Goal: Task Accomplishment & Management: Use online tool/utility

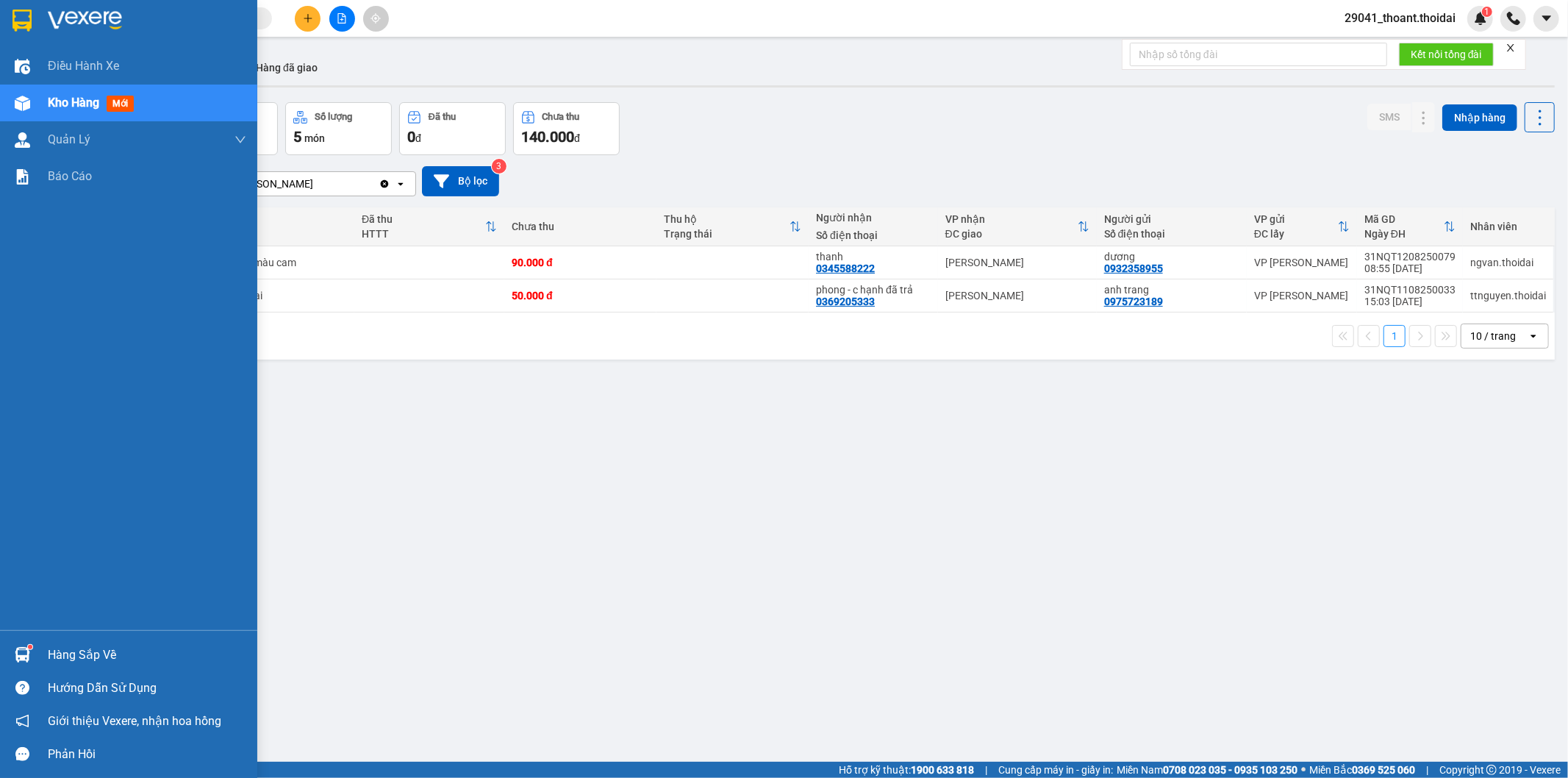
click at [32, 651] on div at bounding box center [22, 654] width 26 height 26
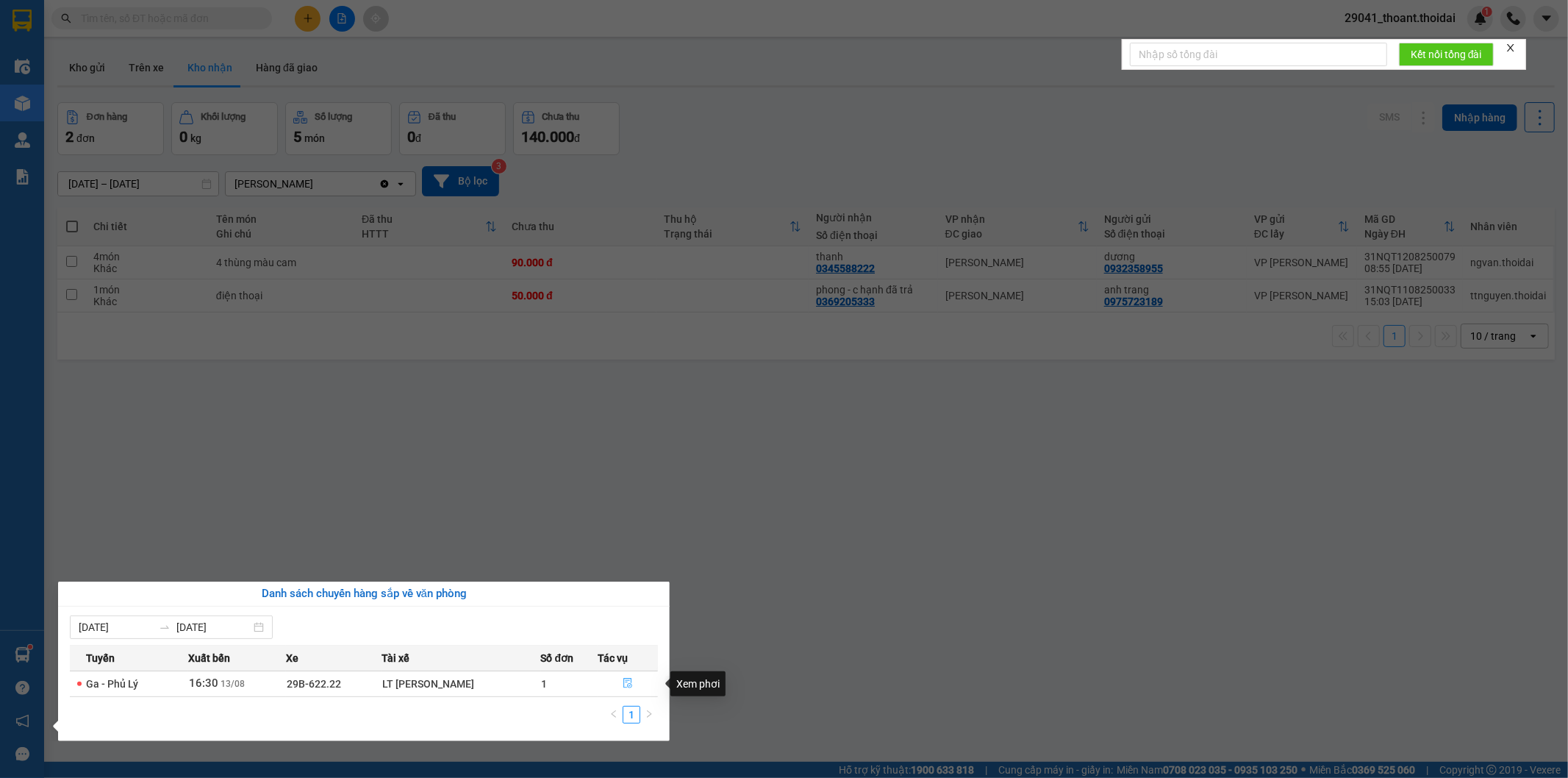
click at [638, 685] on button "button" at bounding box center [627, 683] width 59 height 23
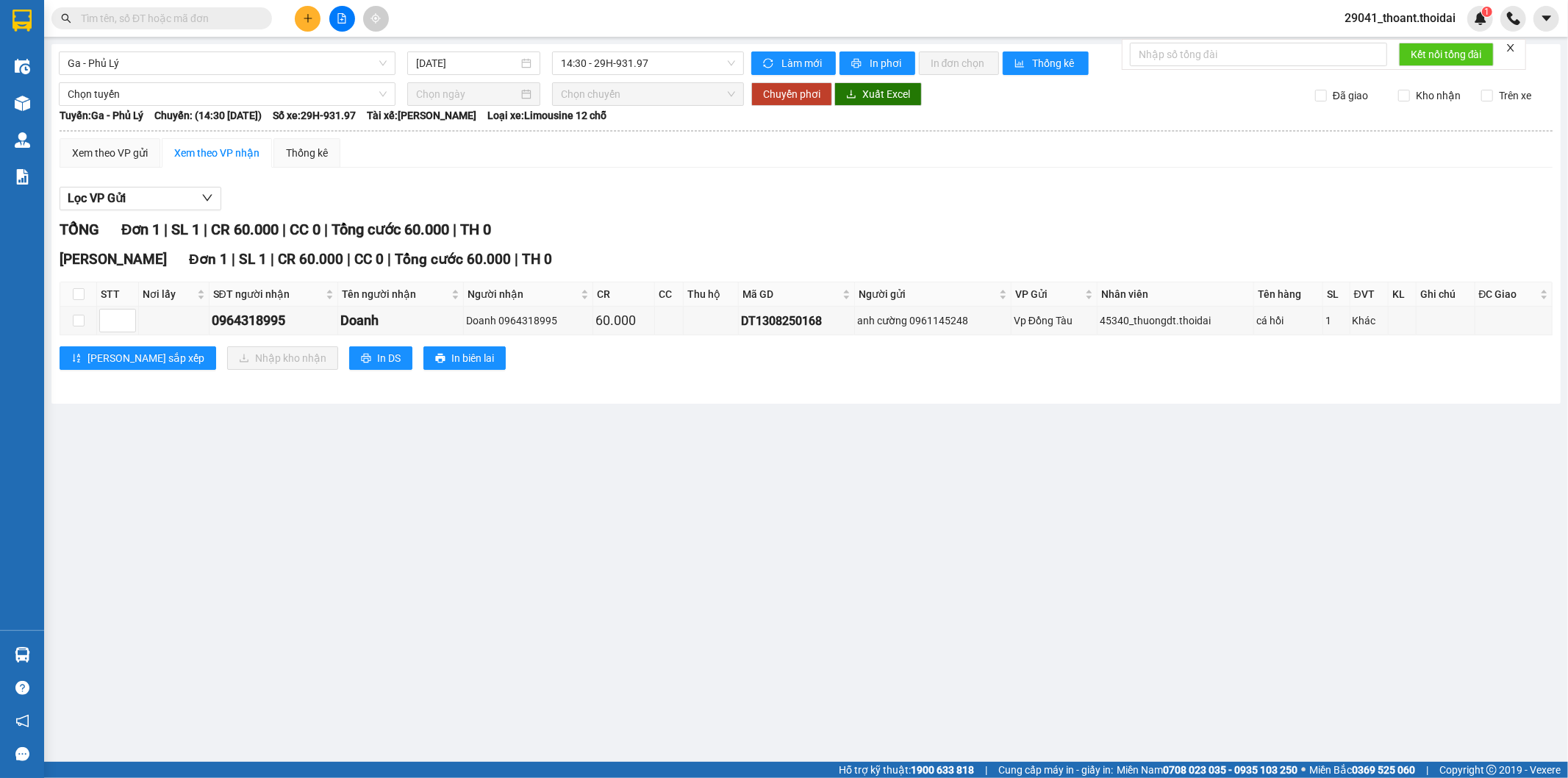
click at [777, 656] on main "Ga - [GEOGRAPHIC_DATA] [DATE] 14:30 - 29H-931.97 Làm mới In phơi In đơn chọn Th…" at bounding box center [784, 381] width 1568 height 761
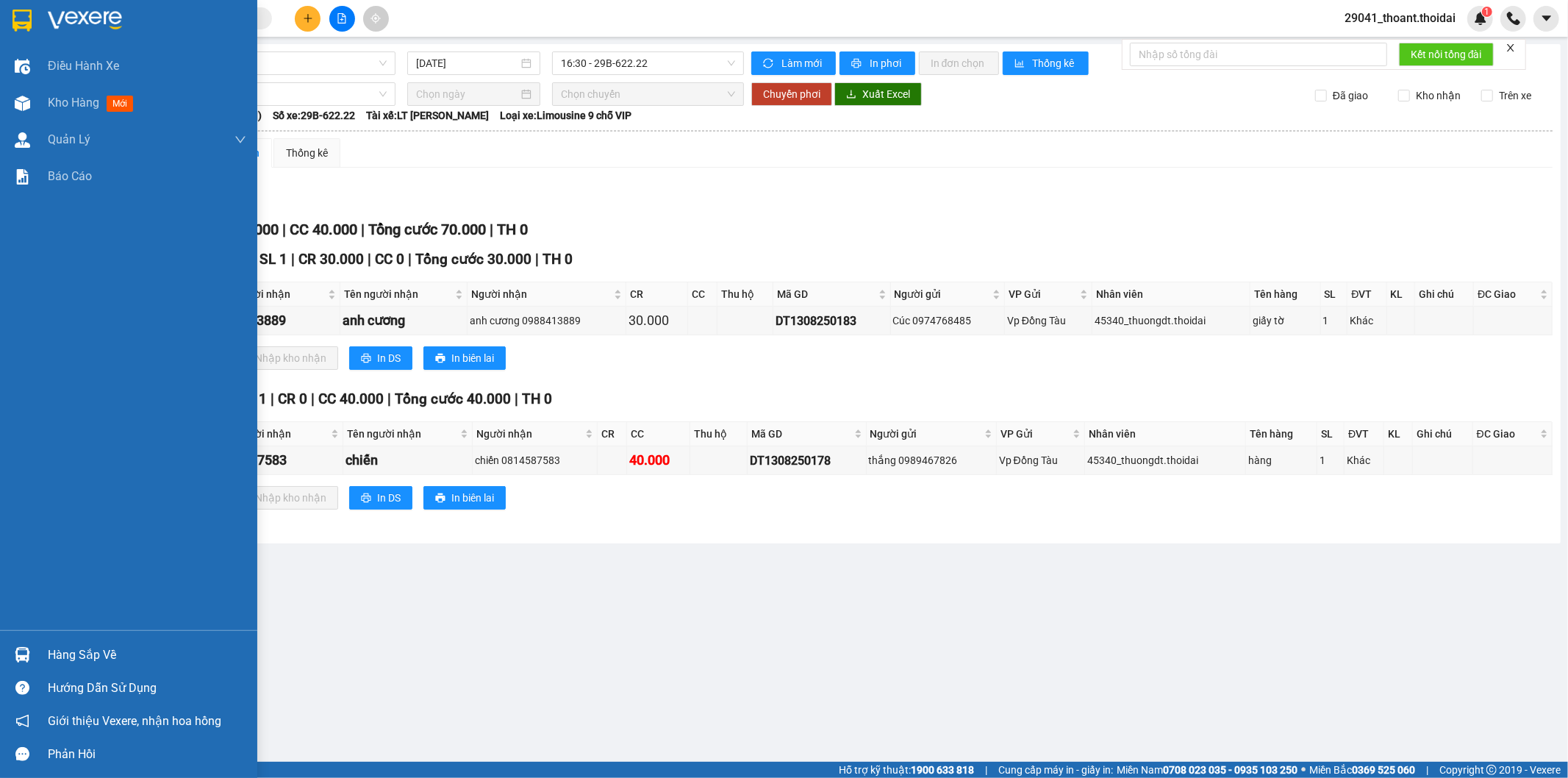
click at [91, 657] on div "Hàng sắp về" at bounding box center [147, 655] width 198 height 22
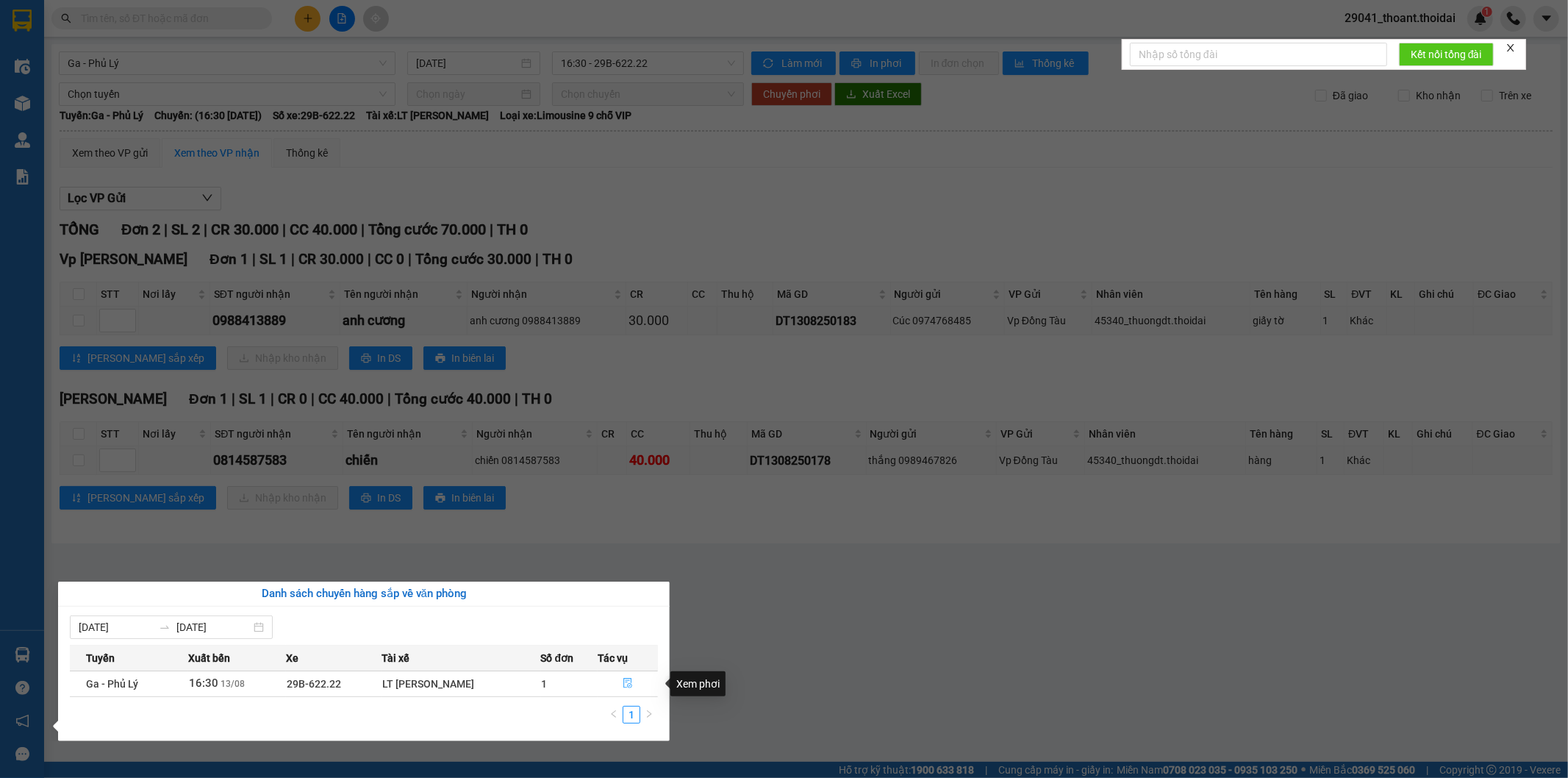
click at [627, 679] on icon "file-done" at bounding box center [628, 683] width 9 height 10
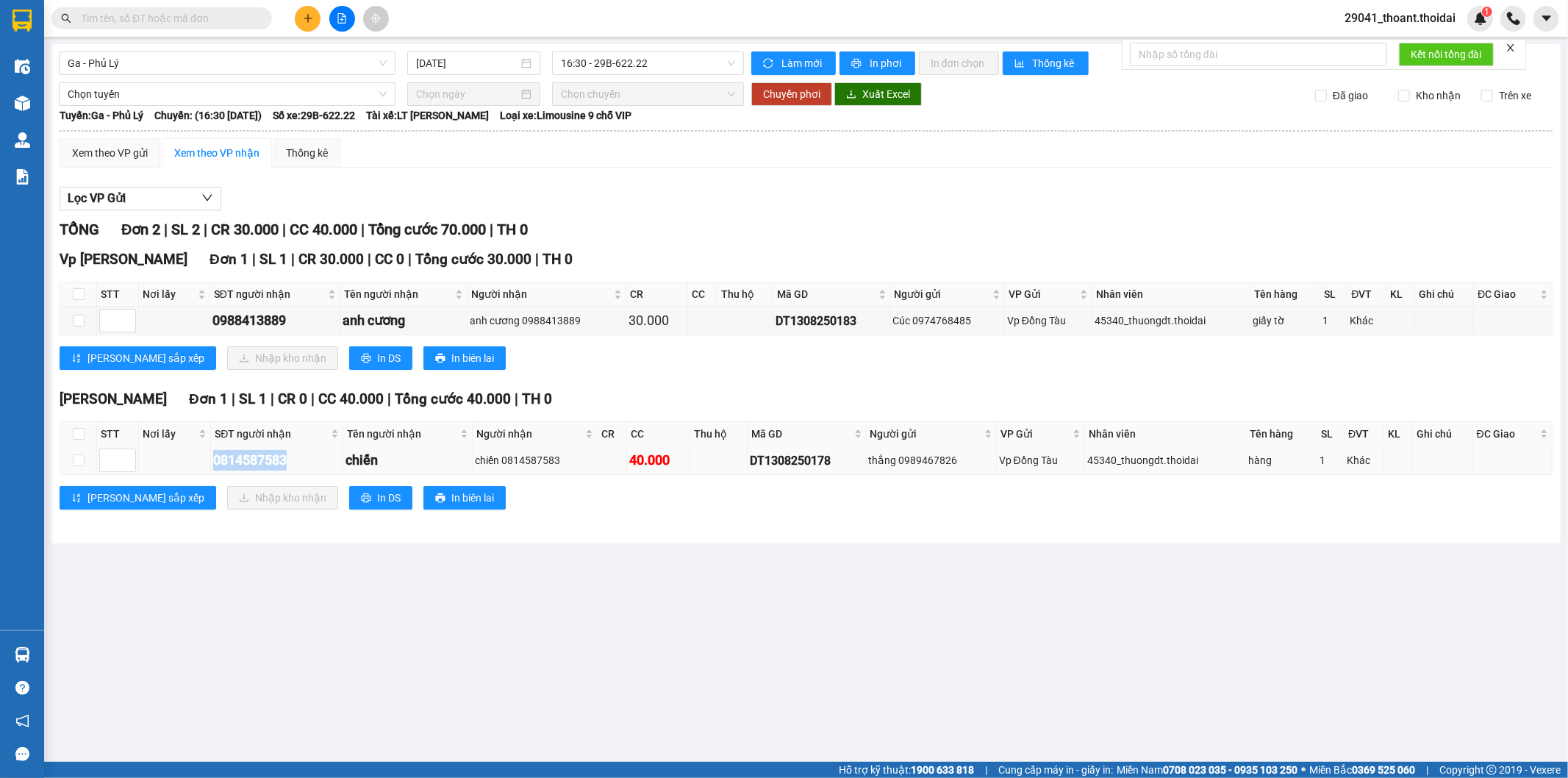
drag, startPoint x: 211, startPoint y: 458, endPoint x: 317, endPoint y: 460, distance: 106.0
click at [317, 460] on tr "0814587583 chiến chiến 0814587583 40.000 DT1308250178 thắng 0989467826 [GEOGRAP…" at bounding box center [806, 460] width 1493 height 29
copy div "0814587583"
click at [86, 453] on td at bounding box center [78, 460] width 36 height 29
click at [84, 458] on td at bounding box center [78, 460] width 36 height 29
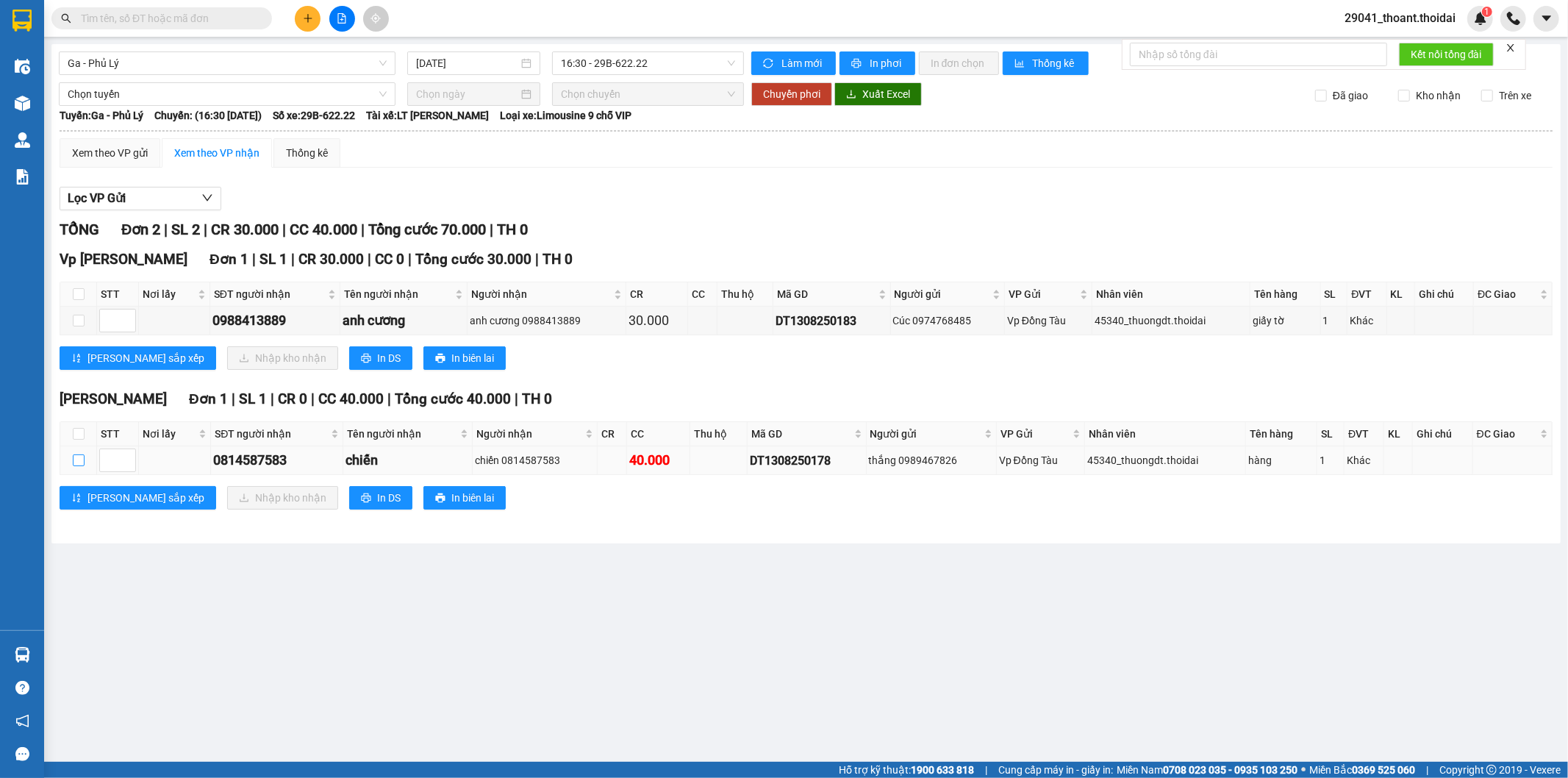
click at [74, 466] on input "checkbox" at bounding box center [78, 460] width 12 height 12
checkbox input "true"
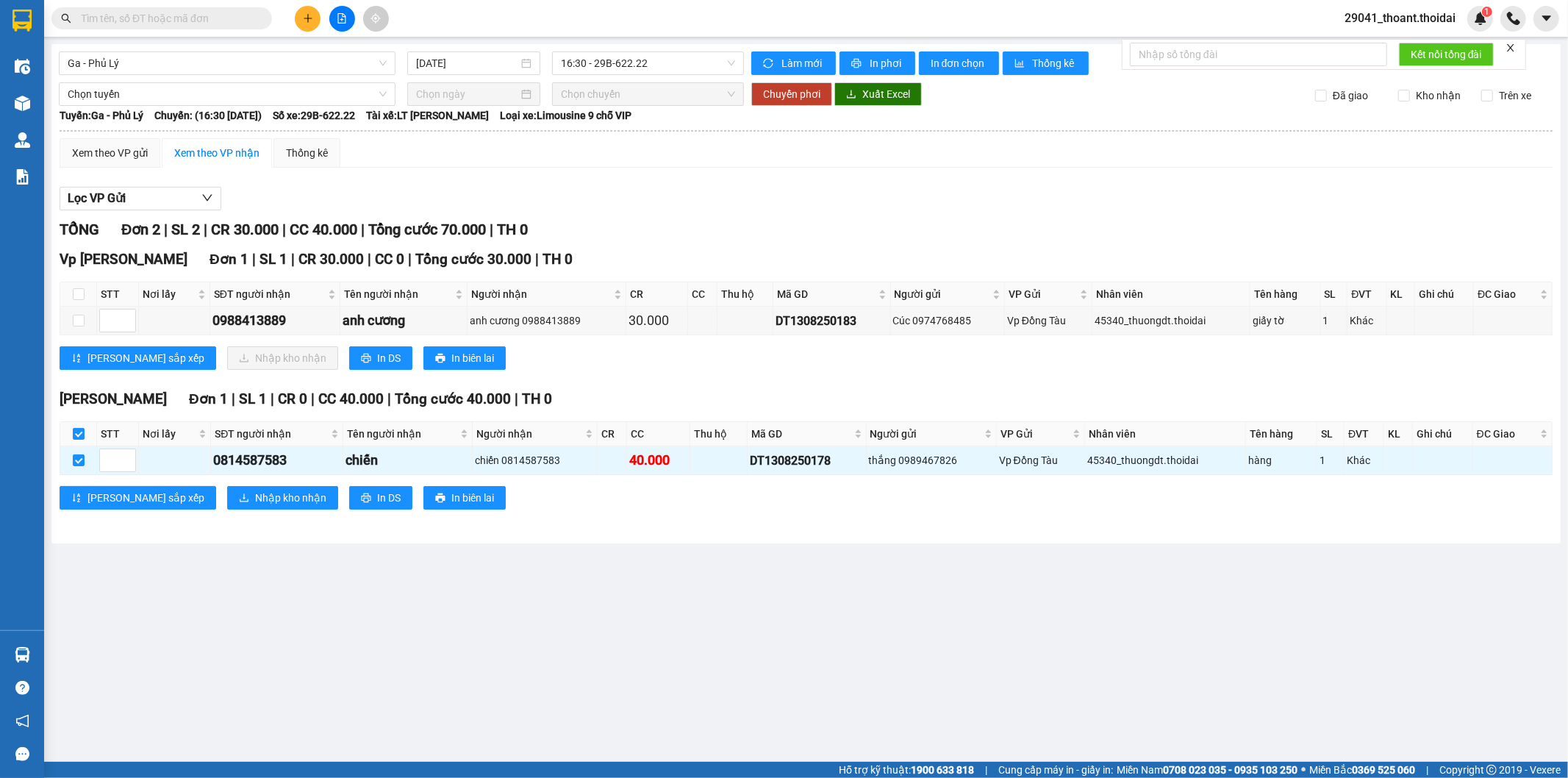
click at [229, 512] on div "[PERSON_NAME] Đơn 1 | SL 1 | CR 0 | CC 40.000 | Tổng cước 40.000 | TH 0 STT Nơi…" at bounding box center [806, 454] width 1494 height 132
click at [255, 500] on span "Nhập kho nhận" at bounding box center [291, 498] width 71 height 17
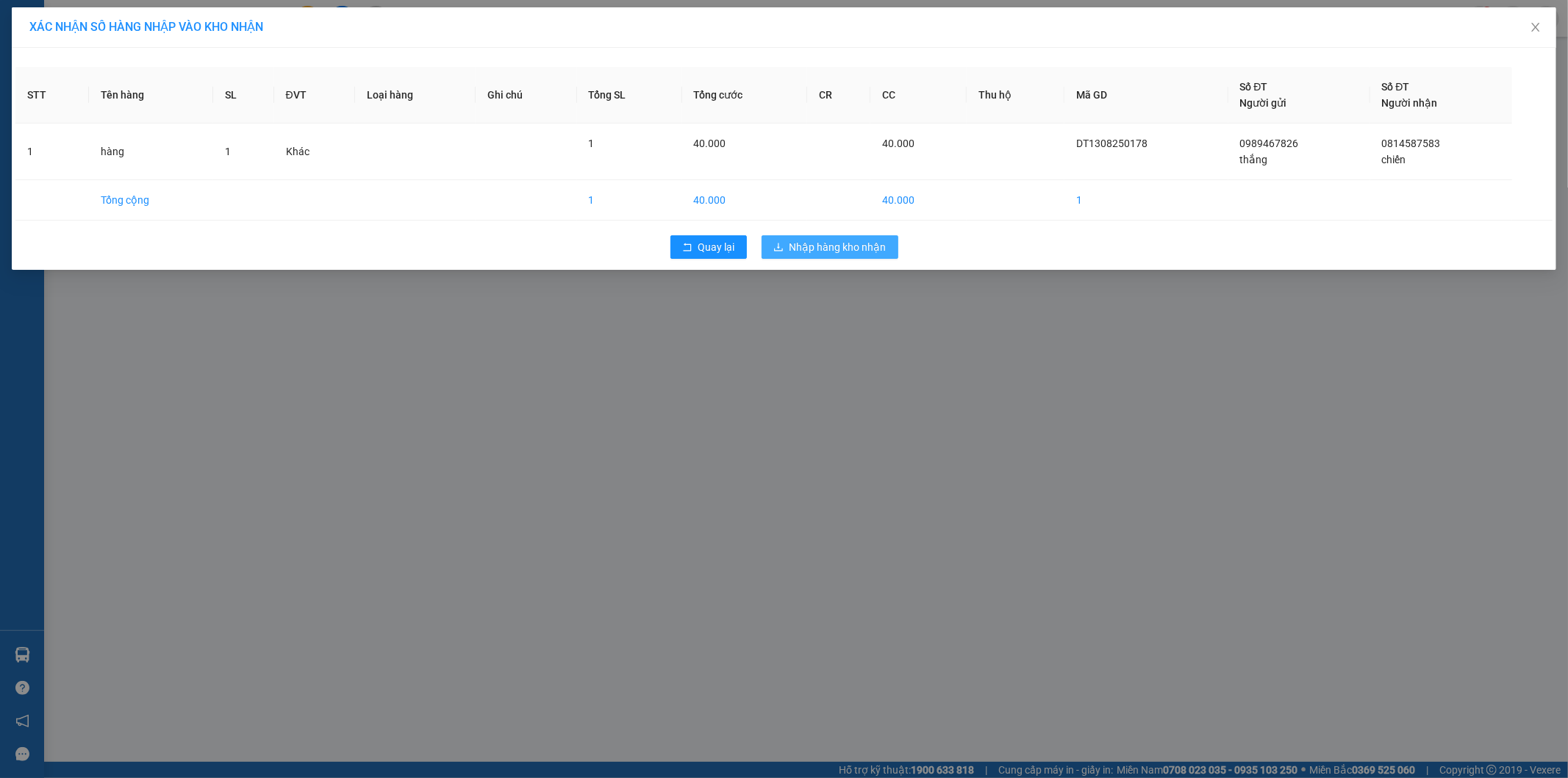
click at [834, 258] on button "Nhập hàng kho nhận" at bounding box center [830, 247] width 137 height 23
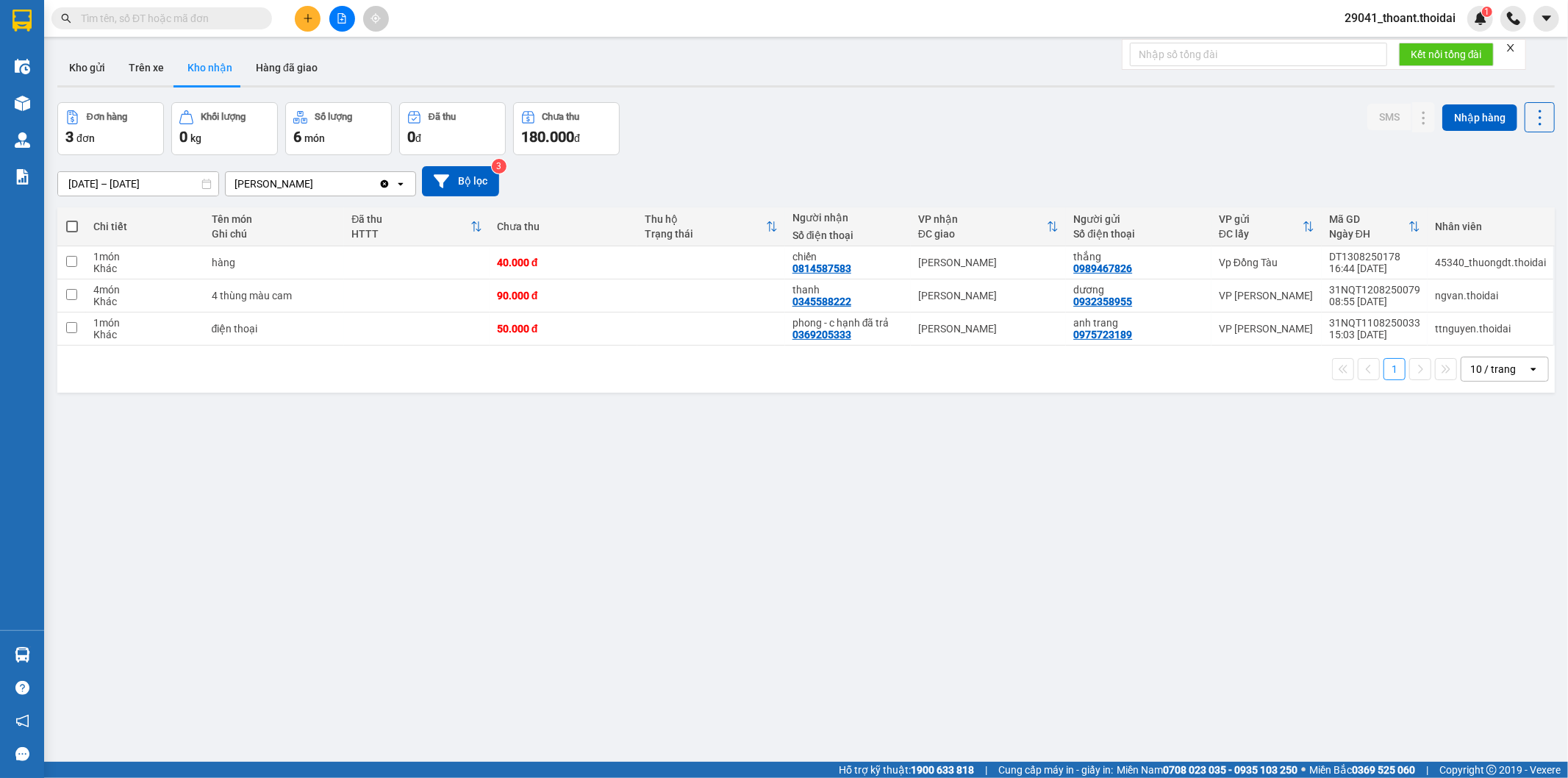
click at [197, 15] on input "text" at bounding box center [168, 18] width 173 height 17
paste input "0829193180"
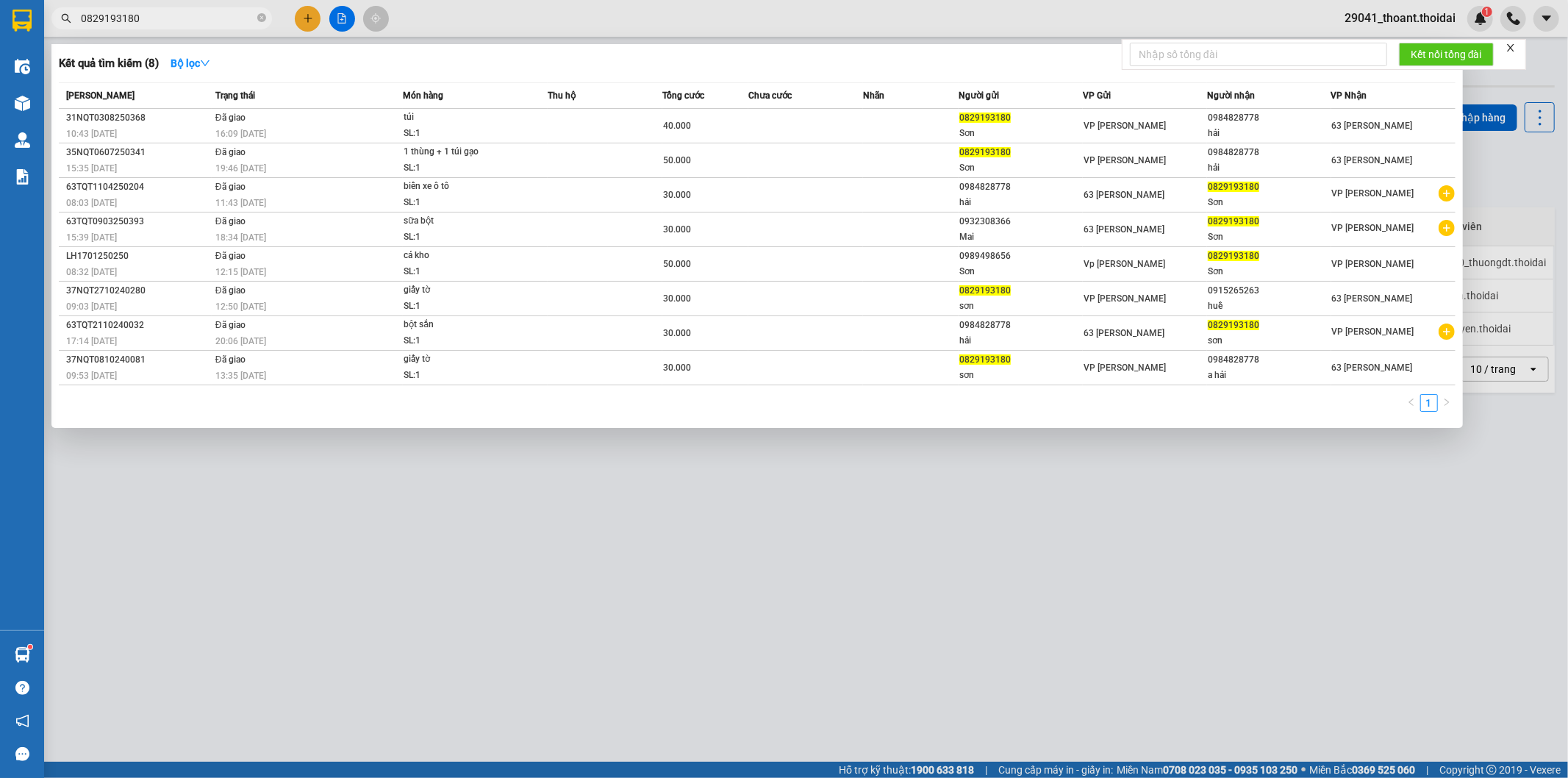
drag, startPoint x: 185, startPoint y: 20, endPoint x: 0, endPoint y: 48, distance: 187.1
click at [0, 47] on section "Kết quả tìm kiếm ( 8 ) Bộ lọc Mã ĐH Trạng thái Món hàng Thu hộ Tổng cước Chưa c…" at bounding box center [784, 389] width 1568 height 778
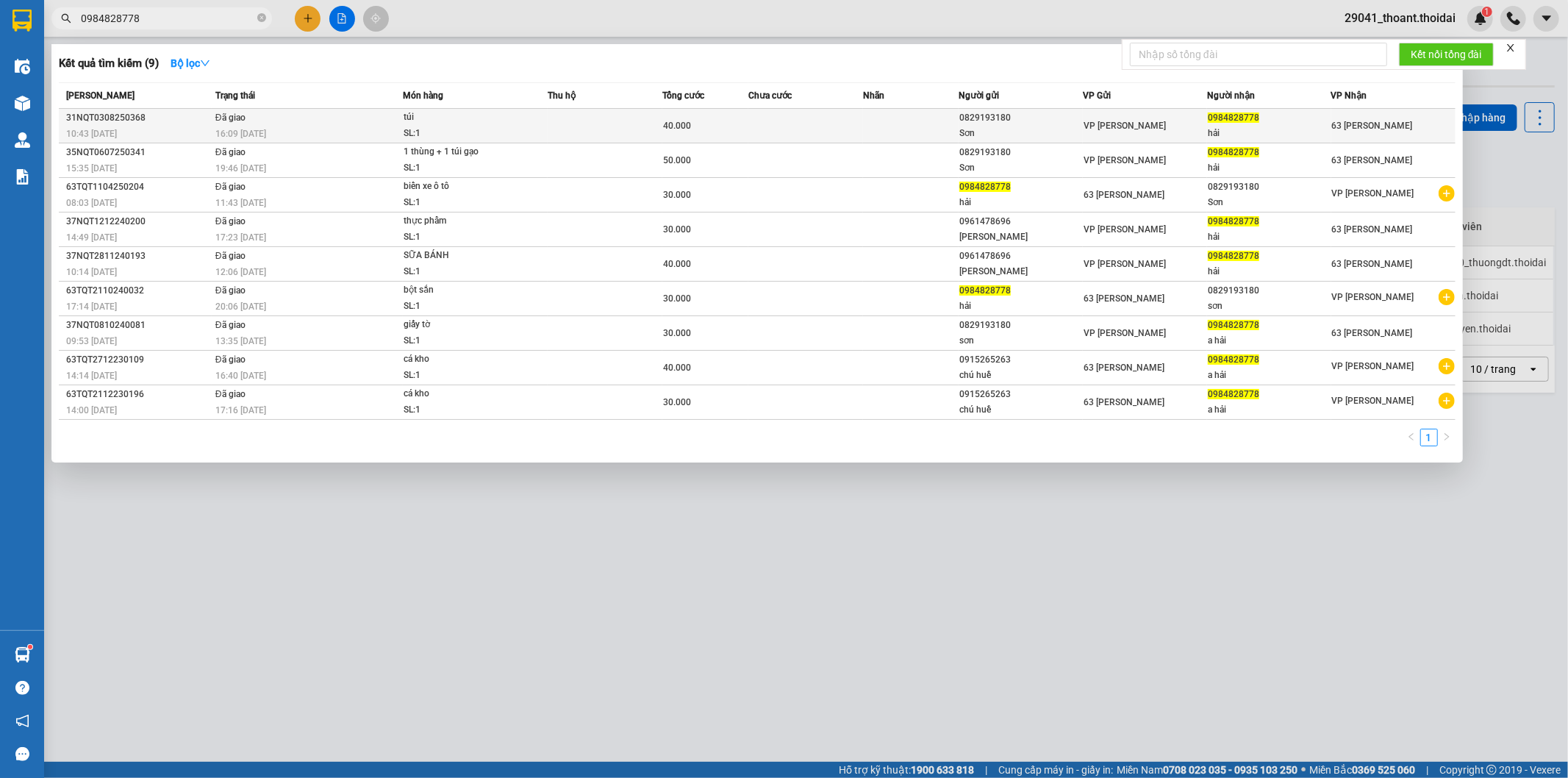
type input "0984828778"
drag, startPoint x: 373, startPoint y: 130, endPoint x: 500, endPoint y: 530, distance: 419.7
click at [0, 18] on div "Kết quả tìm kiếm ( 9 ) Bộ lọc Mã ĐH Trạng thái Món hàng Thu hộ Tổng cước Chưa c…" at bounding box center [0, 18] width 0 height 0
click at [501, 524] on div at bounding box center [784, 389] width 1568 height 778
